Goal: Navigation & Orientation: Find specific page/section

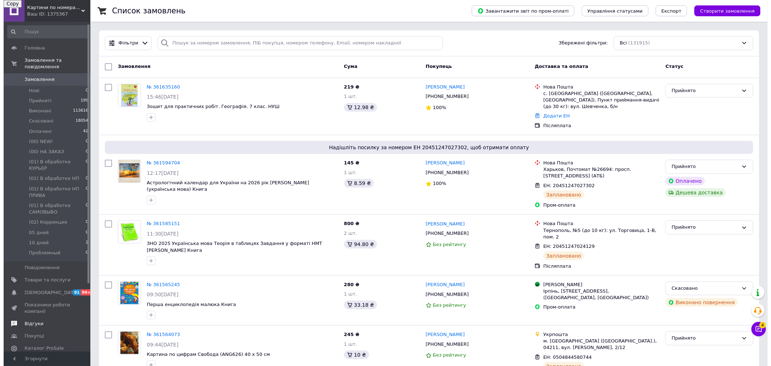
scroll to position [40, 0]
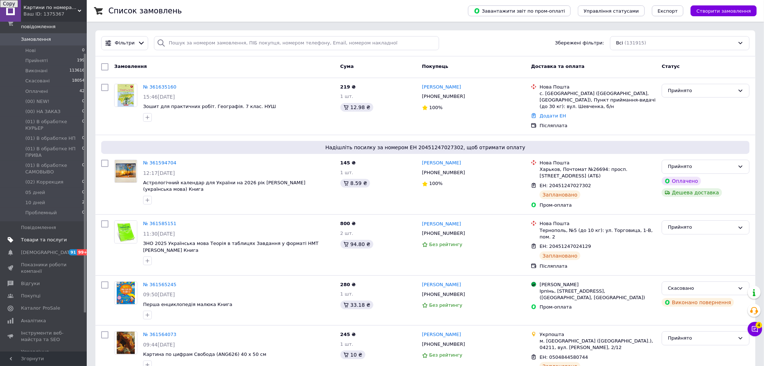
click at [48, 237] on span "Товари та послуги" at bounding box center [44, 240] width 46 height 7
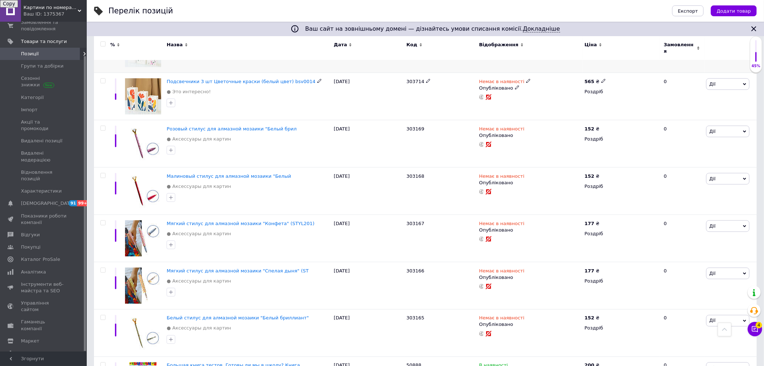
scroll to position [2128, 0]
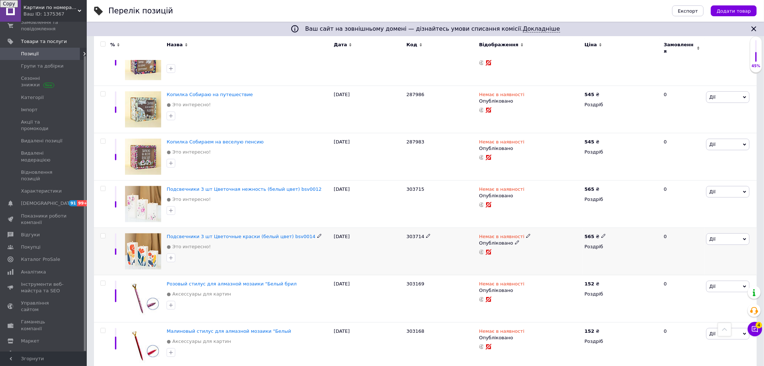
click at [412, 234] on span "303714" at bounding box center [416, 236] width 18 height 5
copy span "303714"
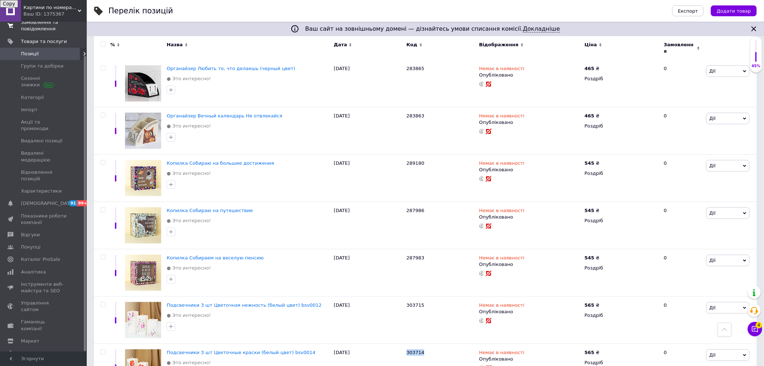
scroll to position [2008, 0]
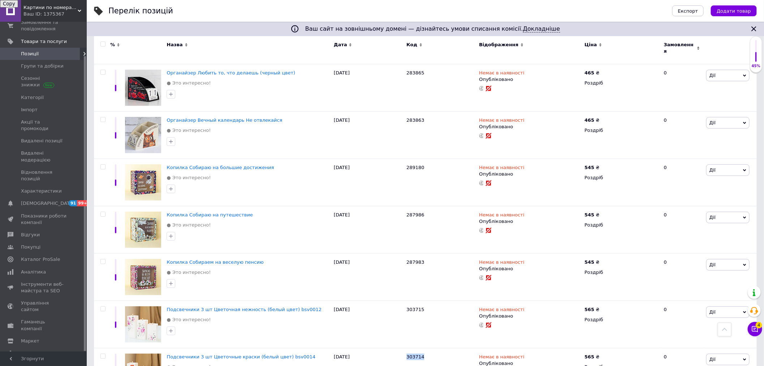
drag, startPoint x: 40, startPoint y: 29, endPoint x: 297, endPoint y: 116, distance: 270.8
click at [40, 29] on span "Замовлення та повідомлення" at bounding box center [44, 25] width 46 height 13
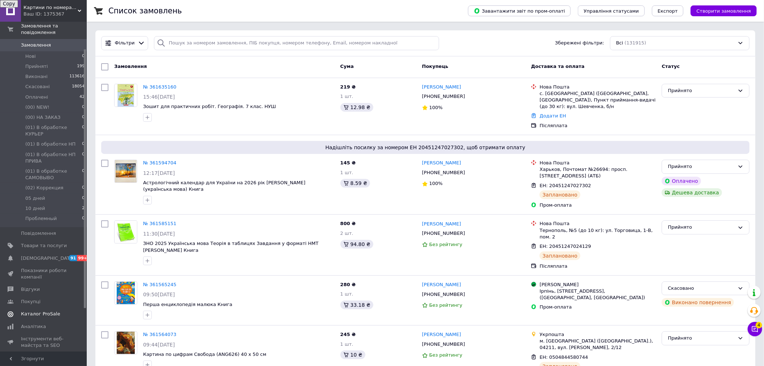
click at [38, 311] on span "Каталог ProSale" at bounding box center [40, 314] width 39 height 7
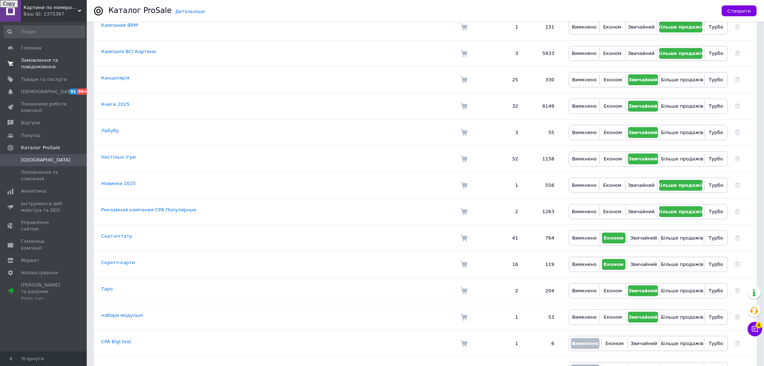
scroll to position [281, 0]
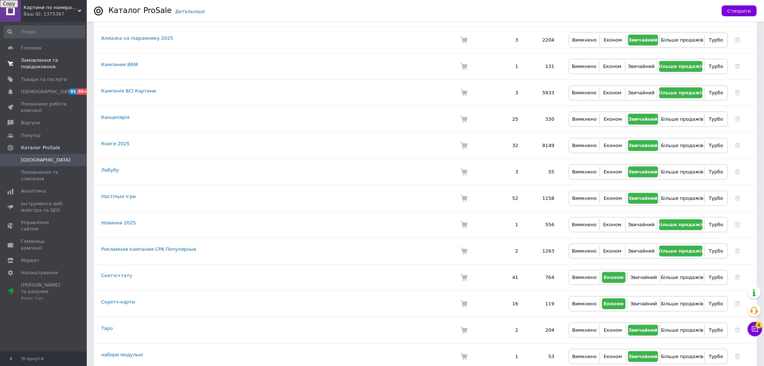
click at [37, 65] on span "Замовлення та повідомлення" at bounding box center [44, 63] width 46 height 13
